Goal: Task Accomplishment & Management: Manage account settings

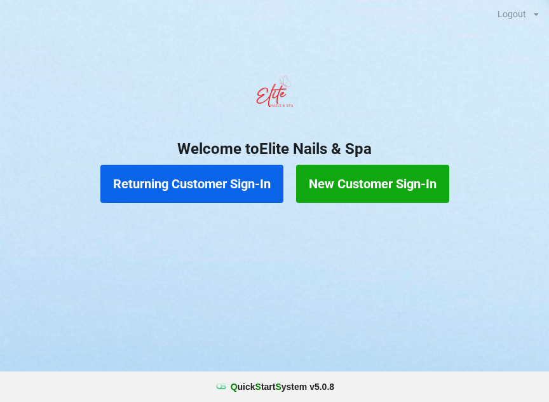
click at [187, 184] on button "Returning Customer Sign-In" at bounding box center [191, 184] width 183 height 38
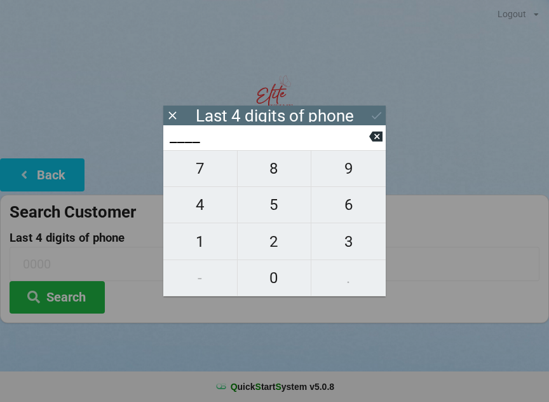
click at [283, 165] on span "8" at bounding box center [275, 168] width 74 height 27
type input "8___"
click at [208, 203] on span "4" at bounding box center [200, 204] width 74 height 27
type input "84__"
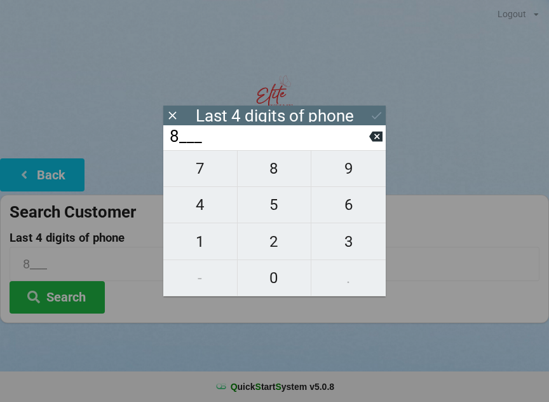
type input "84__"
click at [275, 246] on span "2" at bounding box center [275, 241] width 74 height 27
type input "842_"
click at [207, 178] on span "7" at bounding box center [200, 168] width 74 height 27
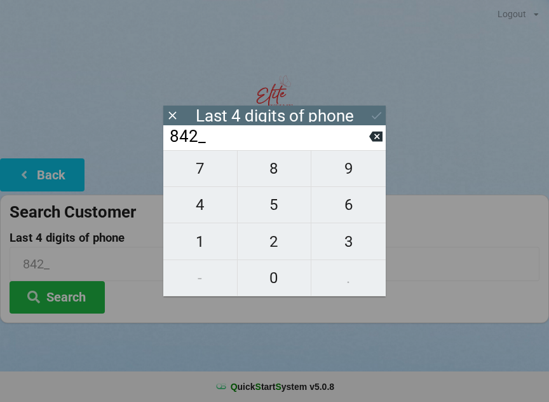
type input "8427"
click at [380, 116] on icon at bounding box center [376, 115] width 13 height 13
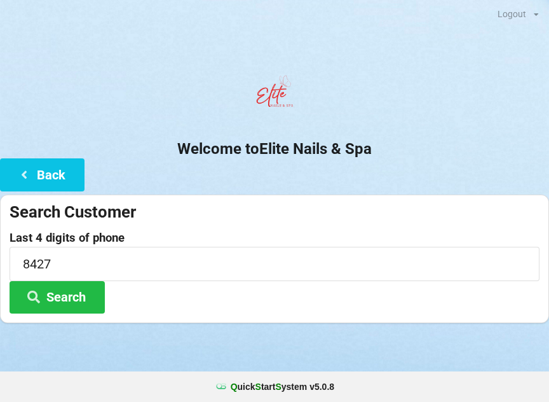
click at [78, 298] on button "Search" at bounding box center [57, 297] width 95 height 32
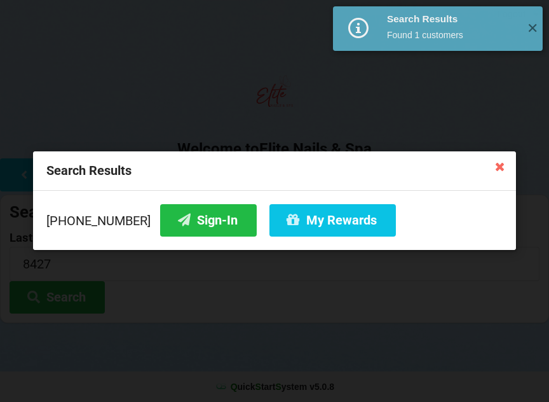
click at [315, 236] on button "My Rewards" at bounding box center [333, 220] width 126 height 32
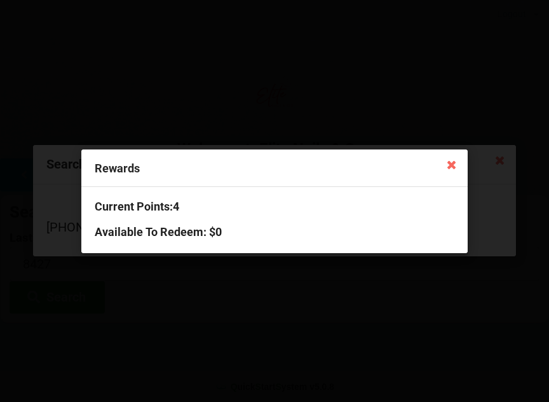
click at [160, 203] on h3 "Current Points: 4" at bounding box center [275, 206] width 360 height 15
click at [486, 332] on div "Rewards Current Points: 4 Available To Redeem : $0" at bounding box center [274, 201] width 549 height 402
click at [454, 164] on icon at bounding box center [451, 164] width 20 height 20
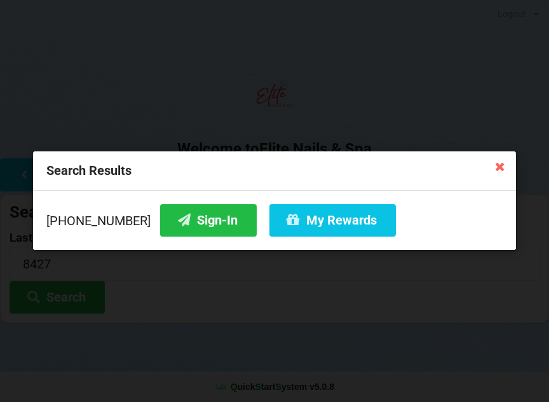
click at [191, 217] on button "Sign-In" at bounding box center [208, 220] width 97 height 32
